Goal: Check status

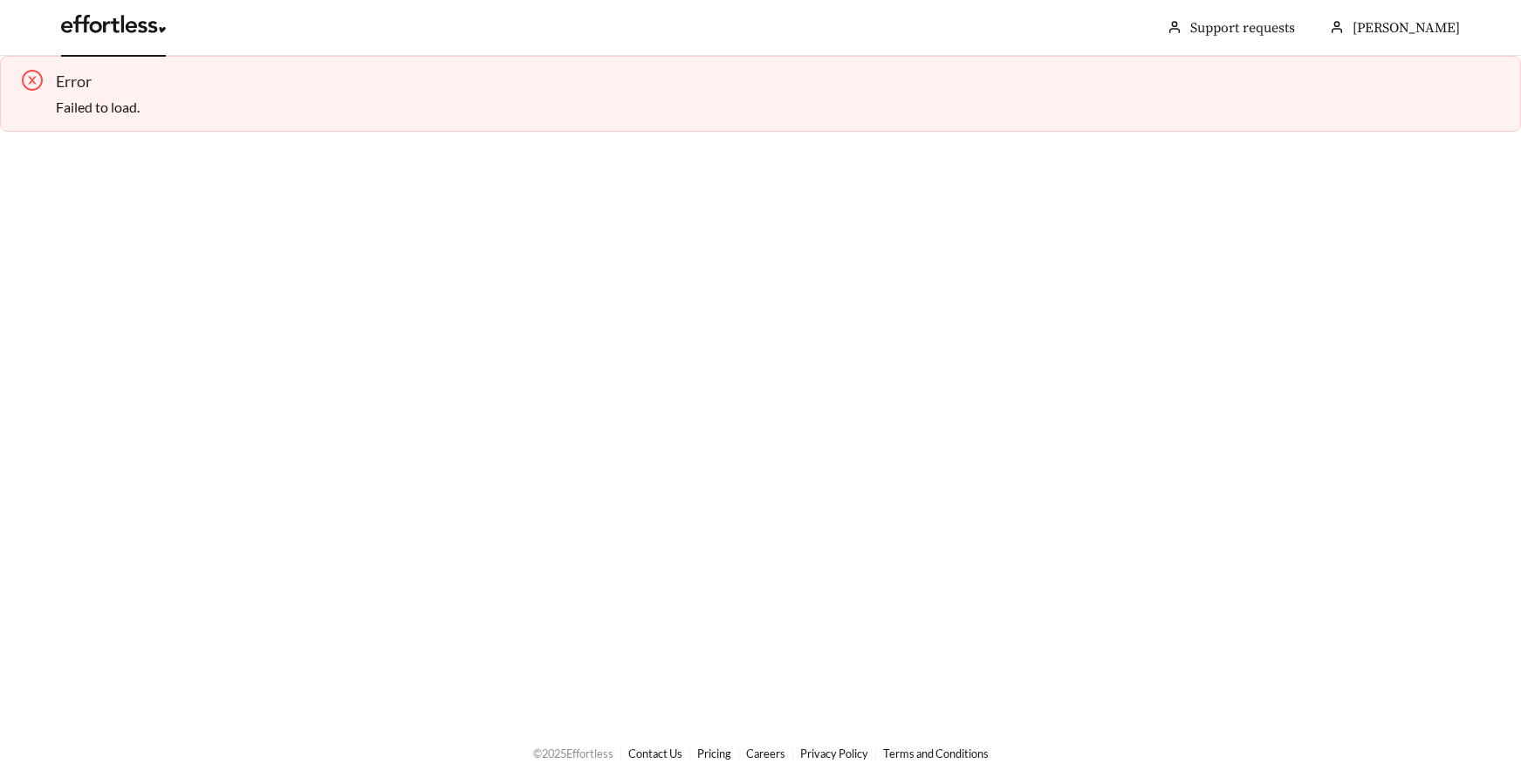
click at [98, 33] on link at bounding box center [113, 29] width 104 height 18
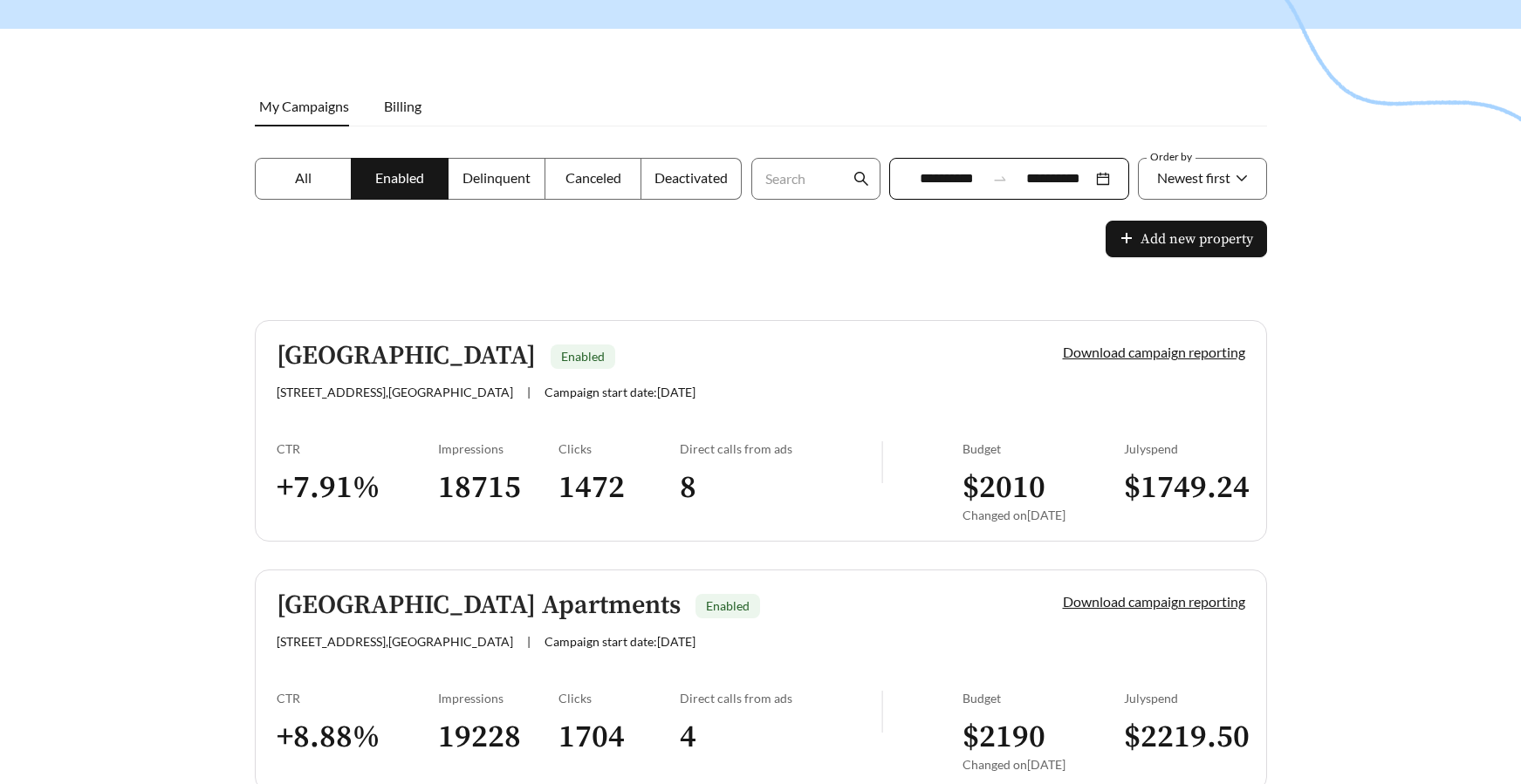
scroll to position [225, 0]
